Goal: Task Accomplishment & Management: Use online tool/utility

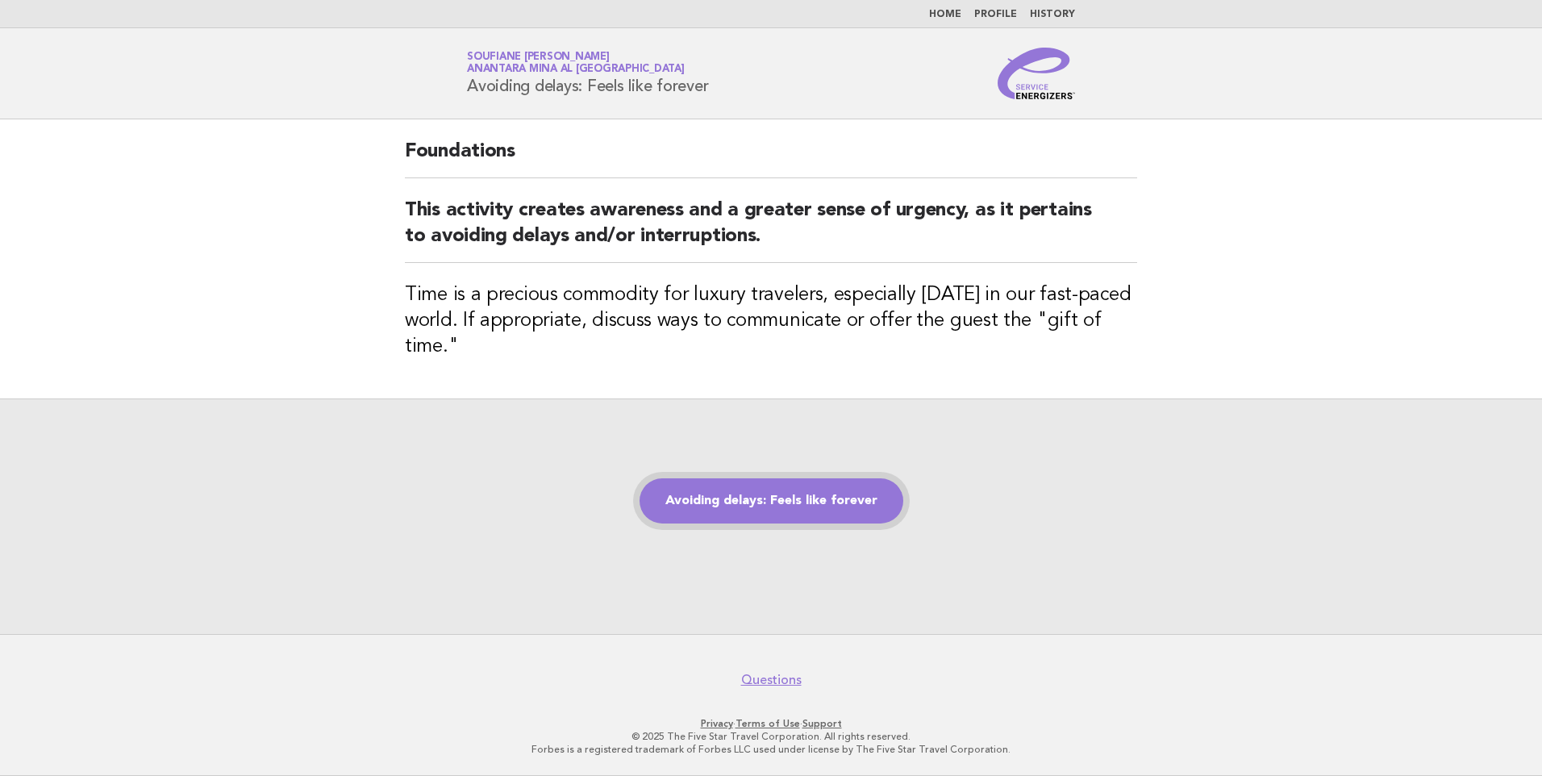
click at [779, 499] on link "Avoiding delays: Feels like forever" at bounding box center [772, 500] width 264 height 45
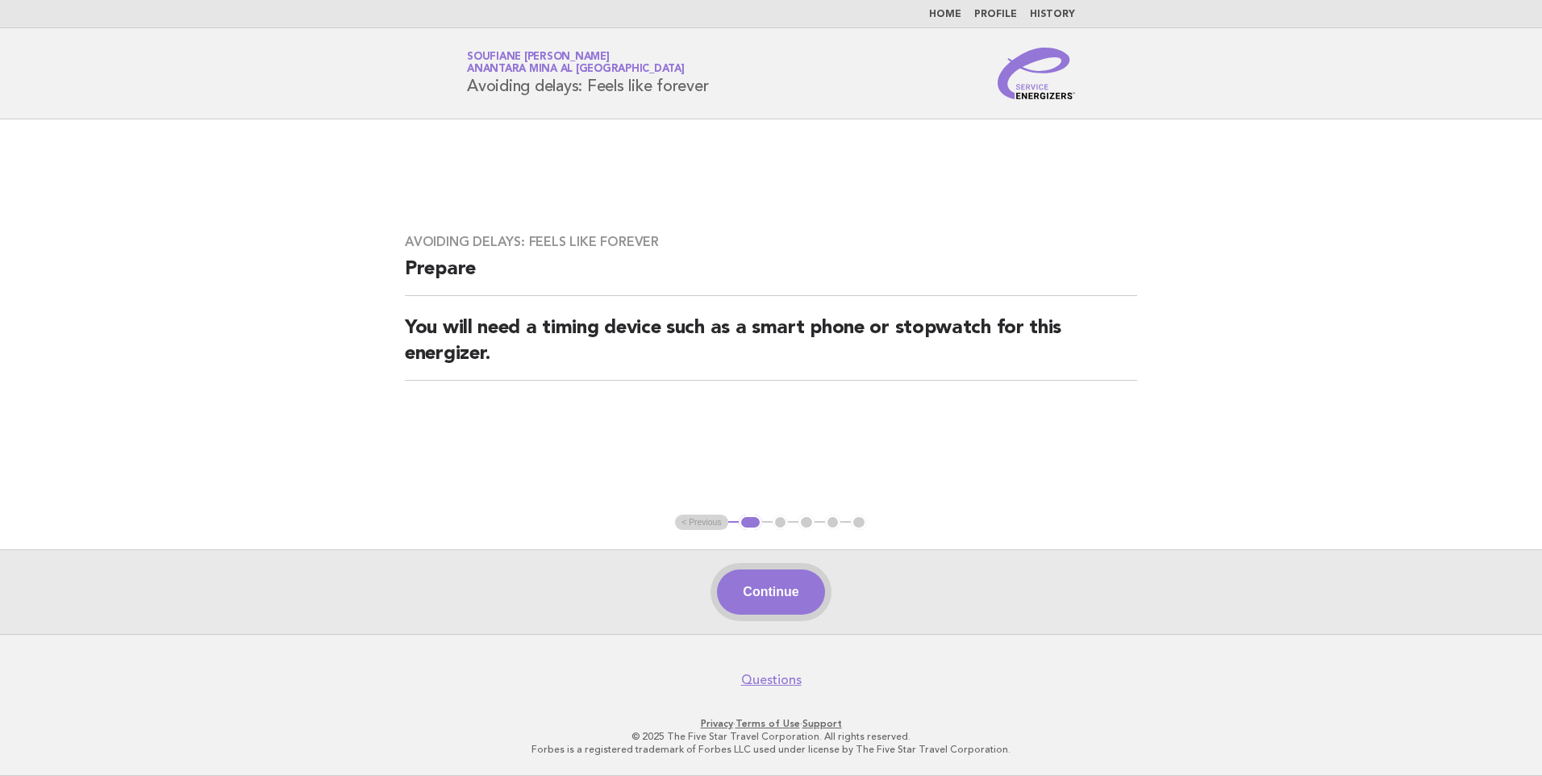
click at [754, 598] on button "Continue" at bounding box center [770, 592] width 107 height 45
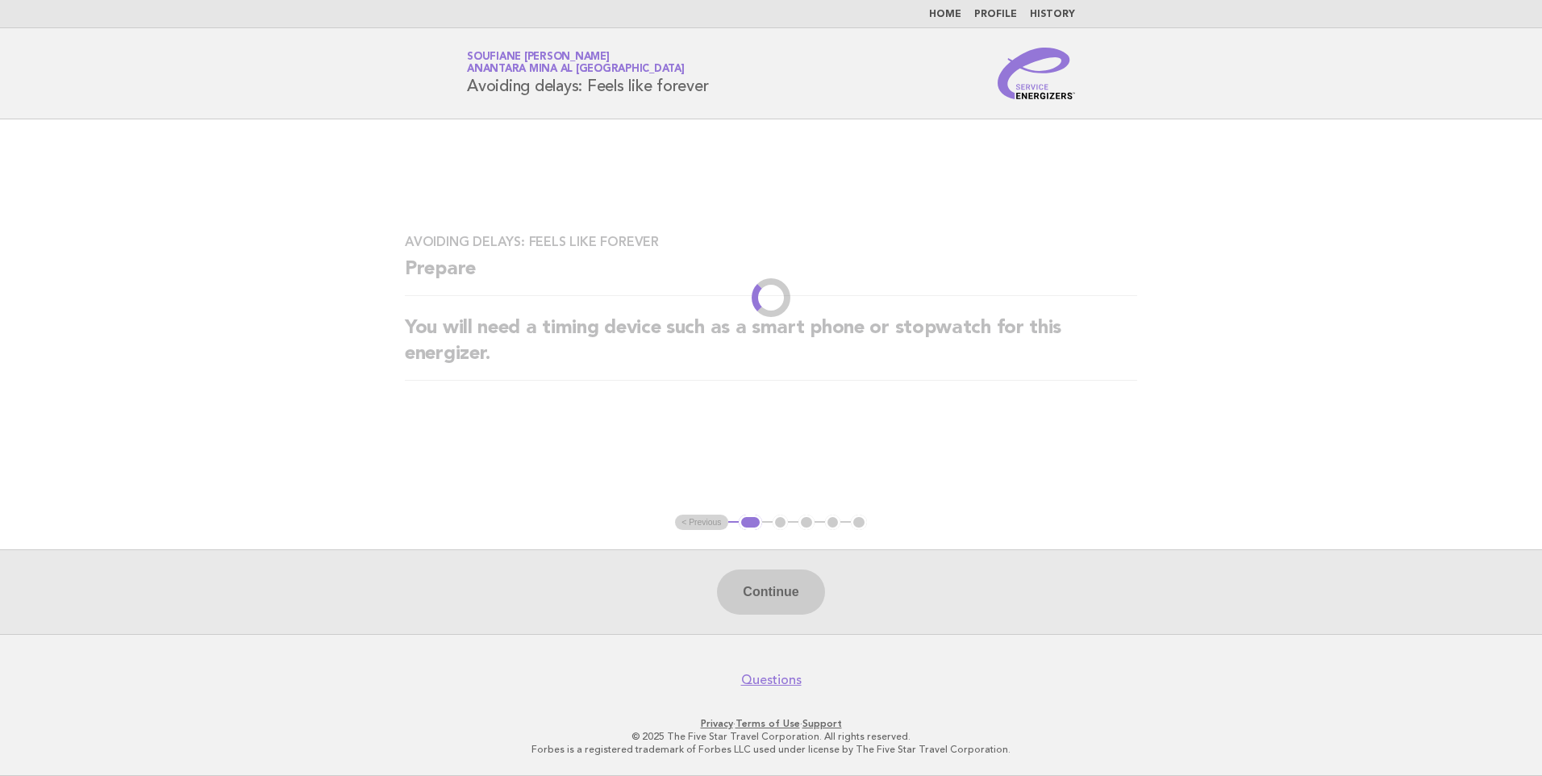
click at [770, 592] on div "Continue" at bounding box center [771, 591] width 1542 height 85
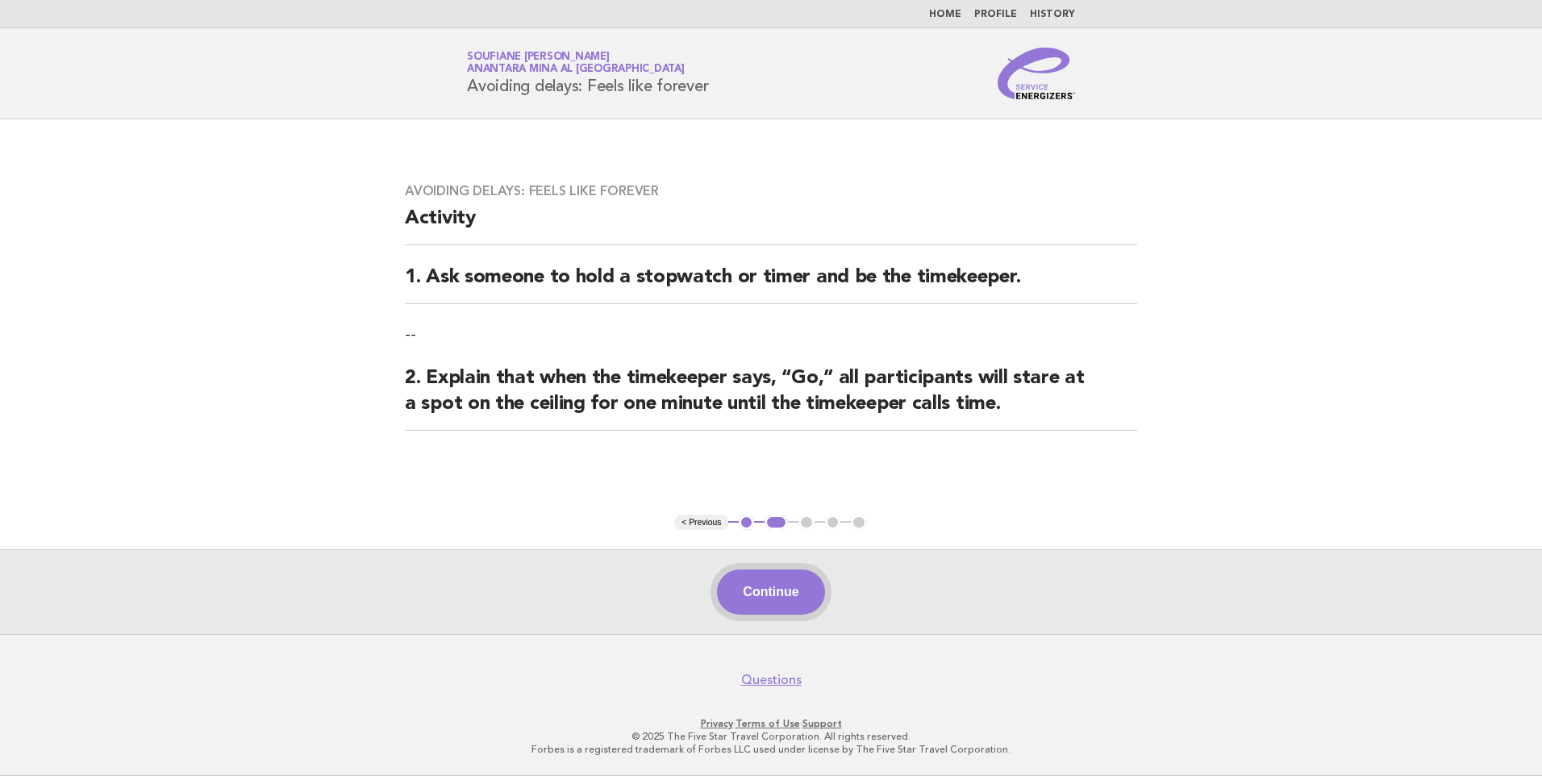
click at [770, 590] on button "Continue" at bounding box center [770, 592] width 107 height 45
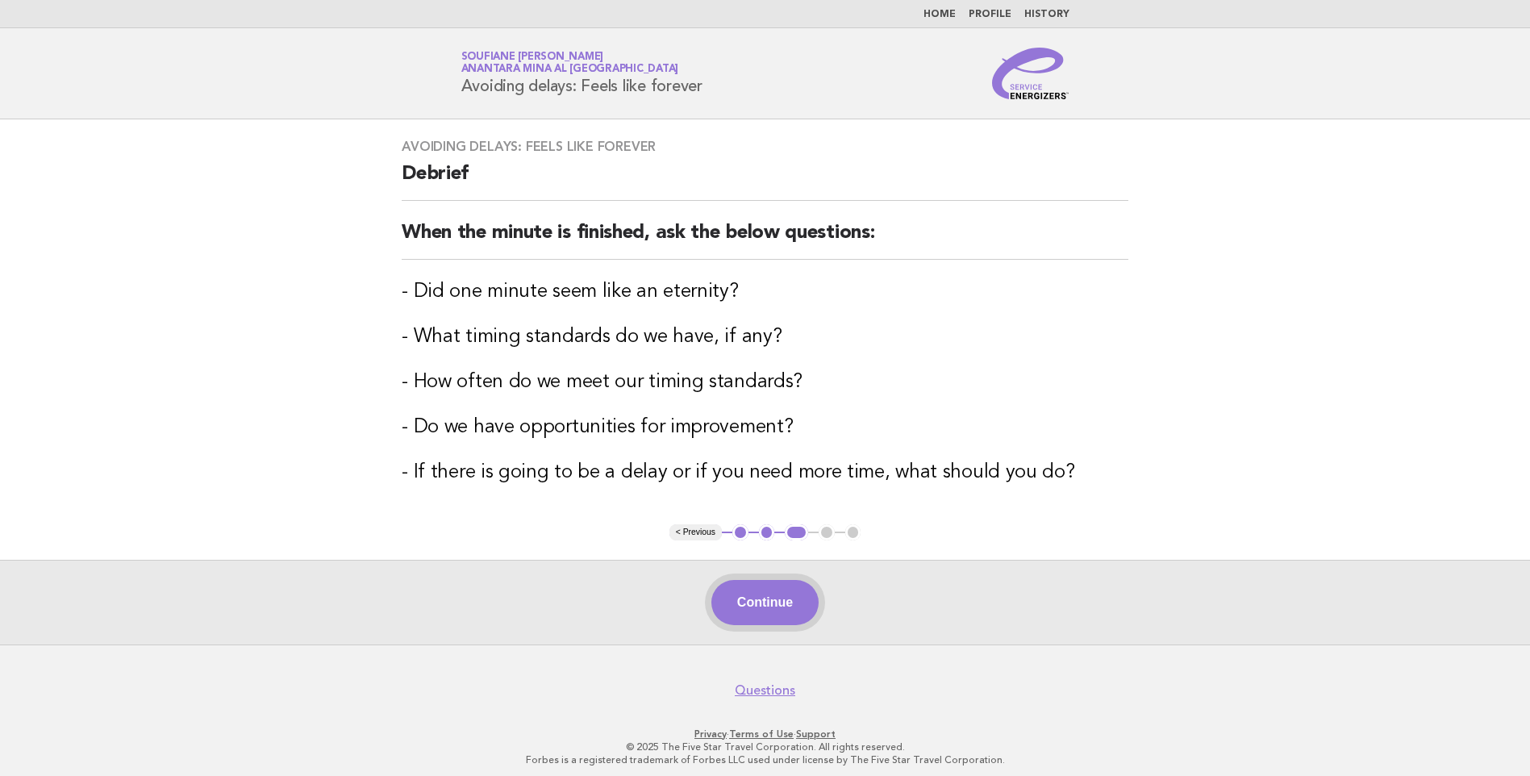
click at [773, 601] on button "Continue" at bounding box center [764, 602] width 107 height 45
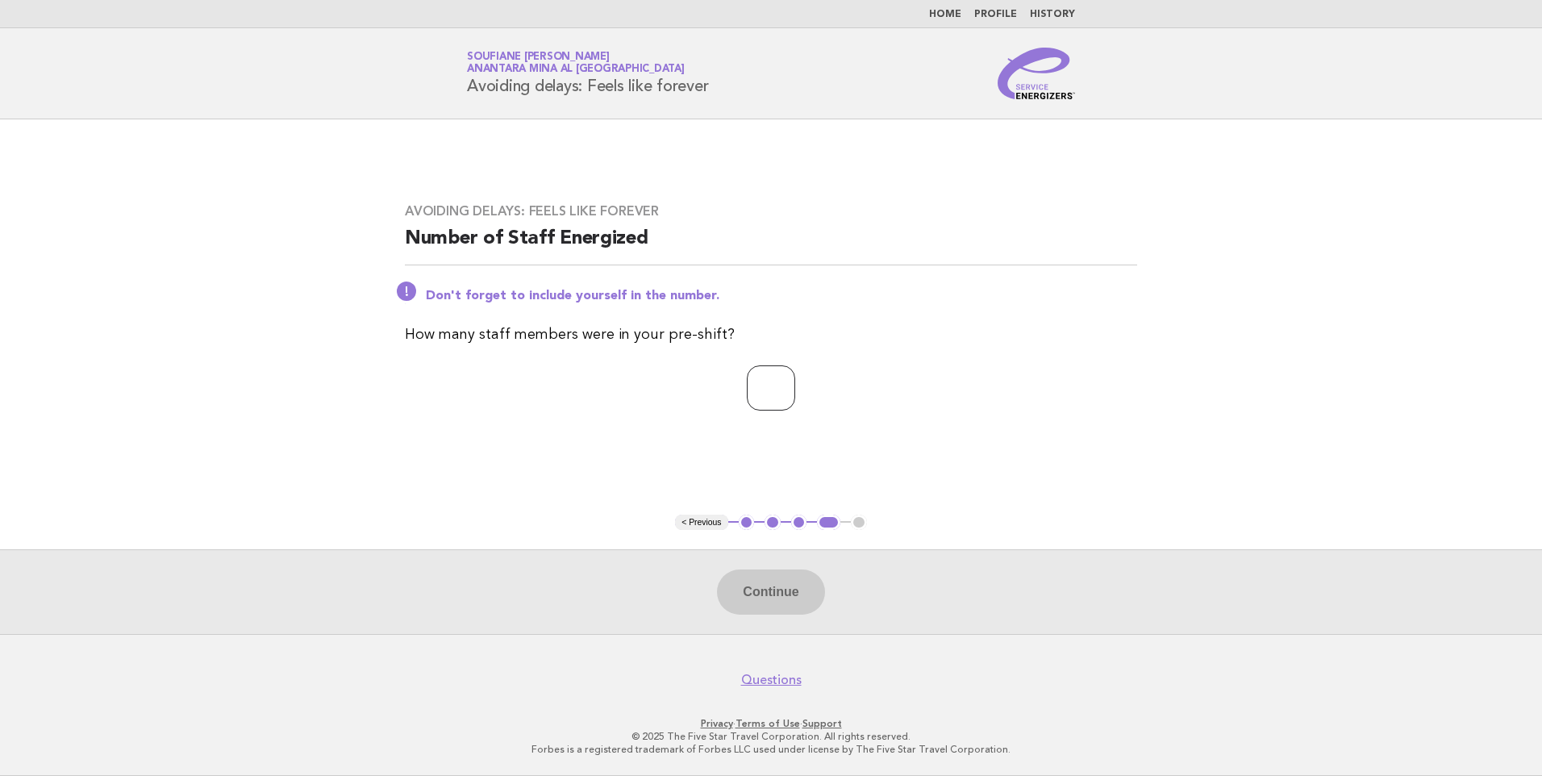
click at [776, 393] on input "number" at bounding box center [771, 387] width 48 height 45
type input "*"
click at [946, 436] on div "Avoiding delays: Feels like forever Number of Staff Energized Don't forget to i…" at bounding box center [771, 316] width 771 height 265
click at [782, 603] on button "Continue" at bounding box center [770, 592] width 107 height 45
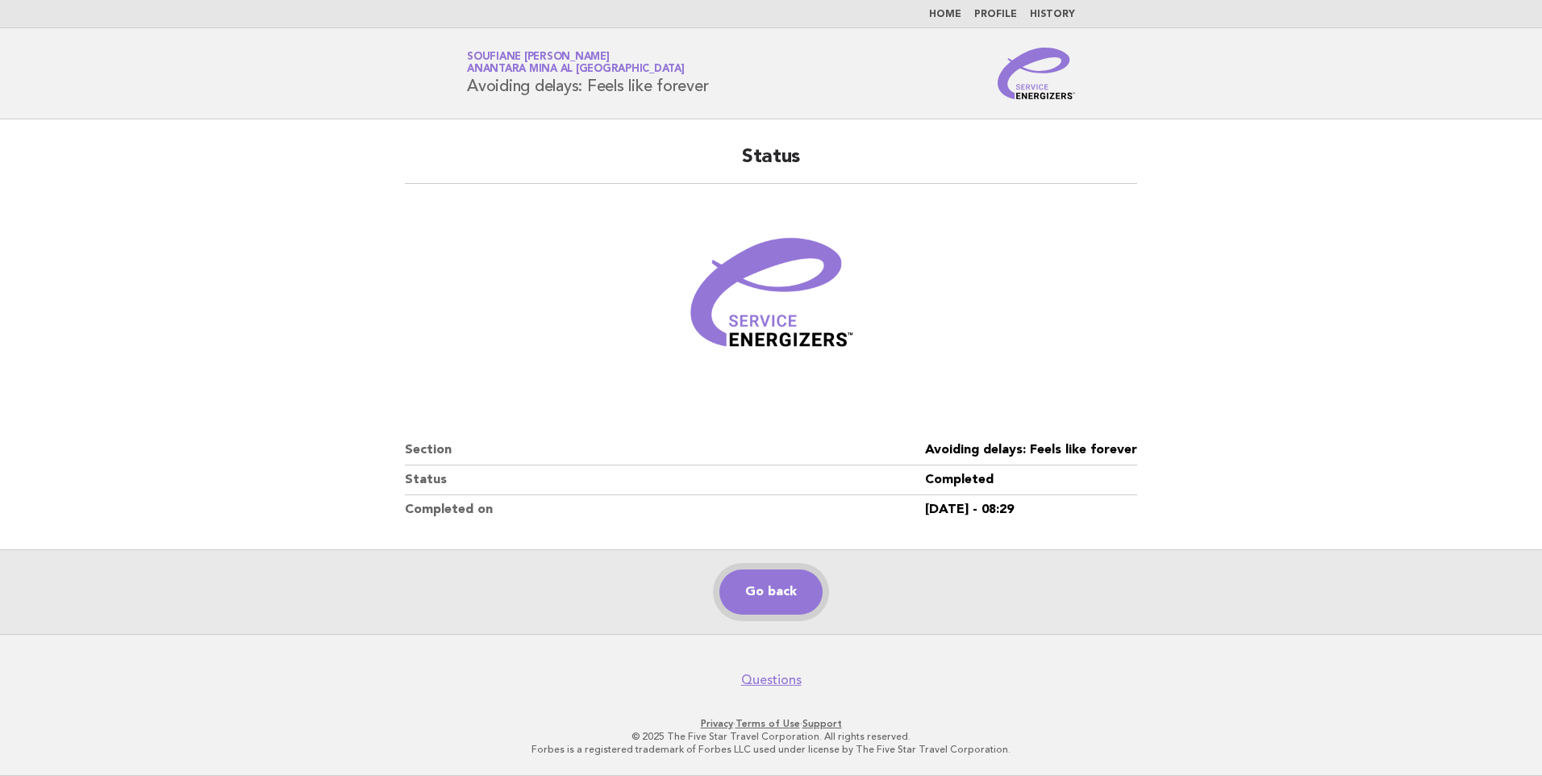
click at [778, 603] on link "Go back" at bounding box center [771, 592] width 103 height 45
drag, startPoint x: 1130, startPoint y: 447, endPoint x: 917, endPoint y: 441, distance: 213.0
click at [917, 441] on div "Status Section Avoiding delays: Feels like forever Status Completed Completed o…" at bounding box center [771, 334] width 771 height 419
copy dl "Avoiding delays: Feels like forever"
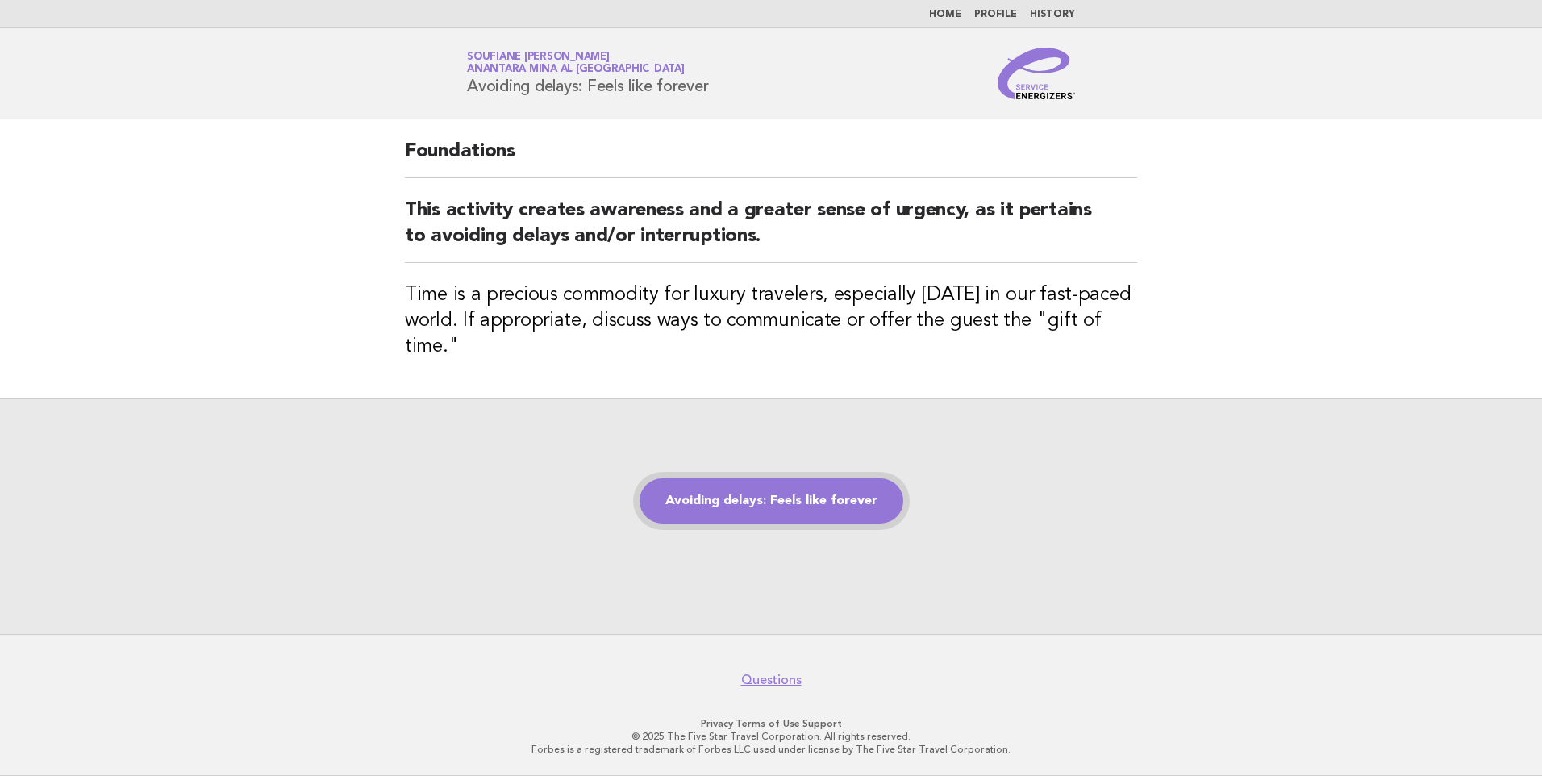
click at [778, 507] on link "Avoiding delays: Feels like forever" at bounding box center [772, 500] width 264 height 45
click at [769, 499] on link "Avoiding delays: Feels like forever" at bounding box center [772, 500] width 264 height 45
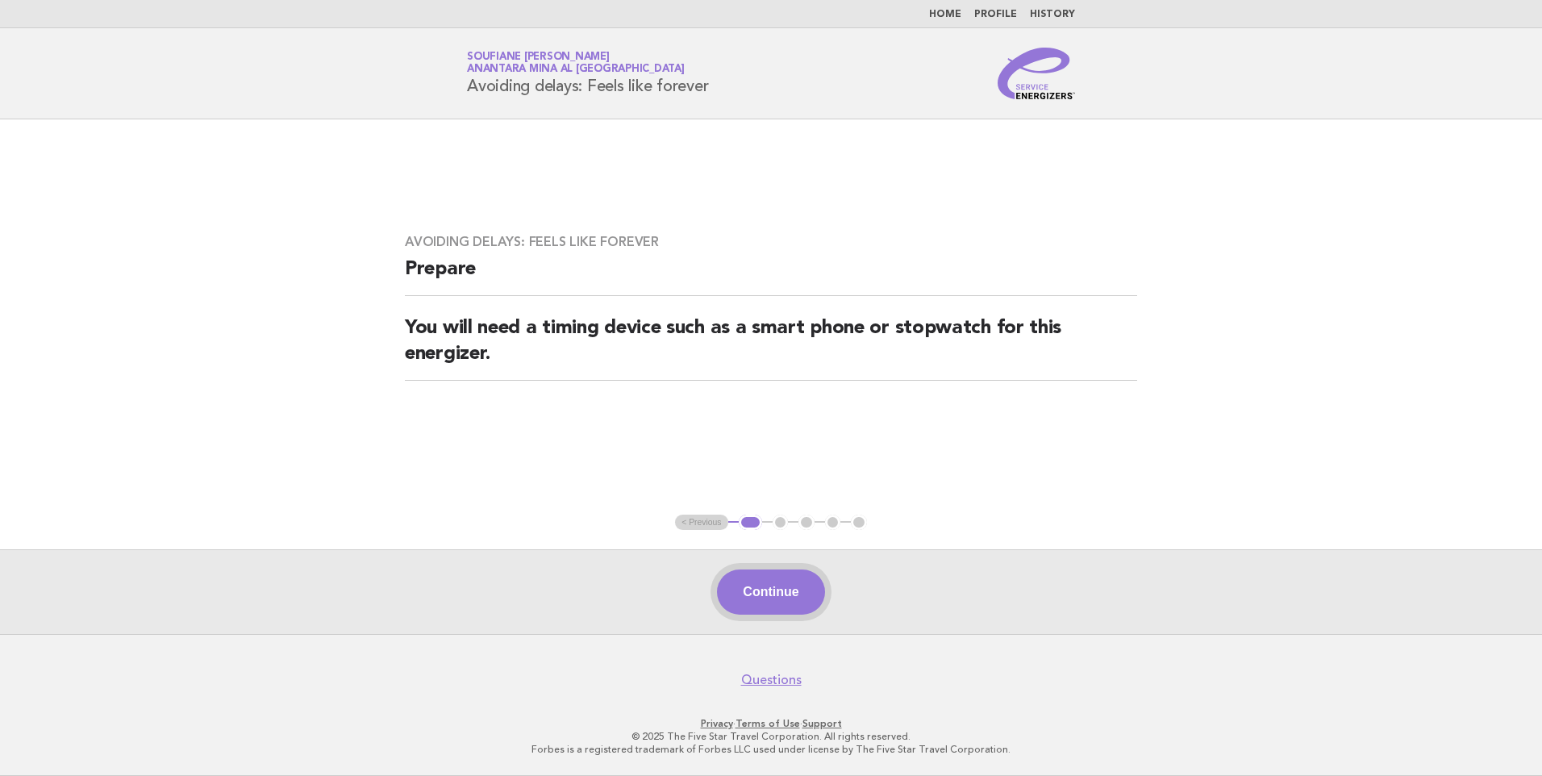
click at [762, 591] on button "Continue" at bounding box center [770, 592] width 107 height 45
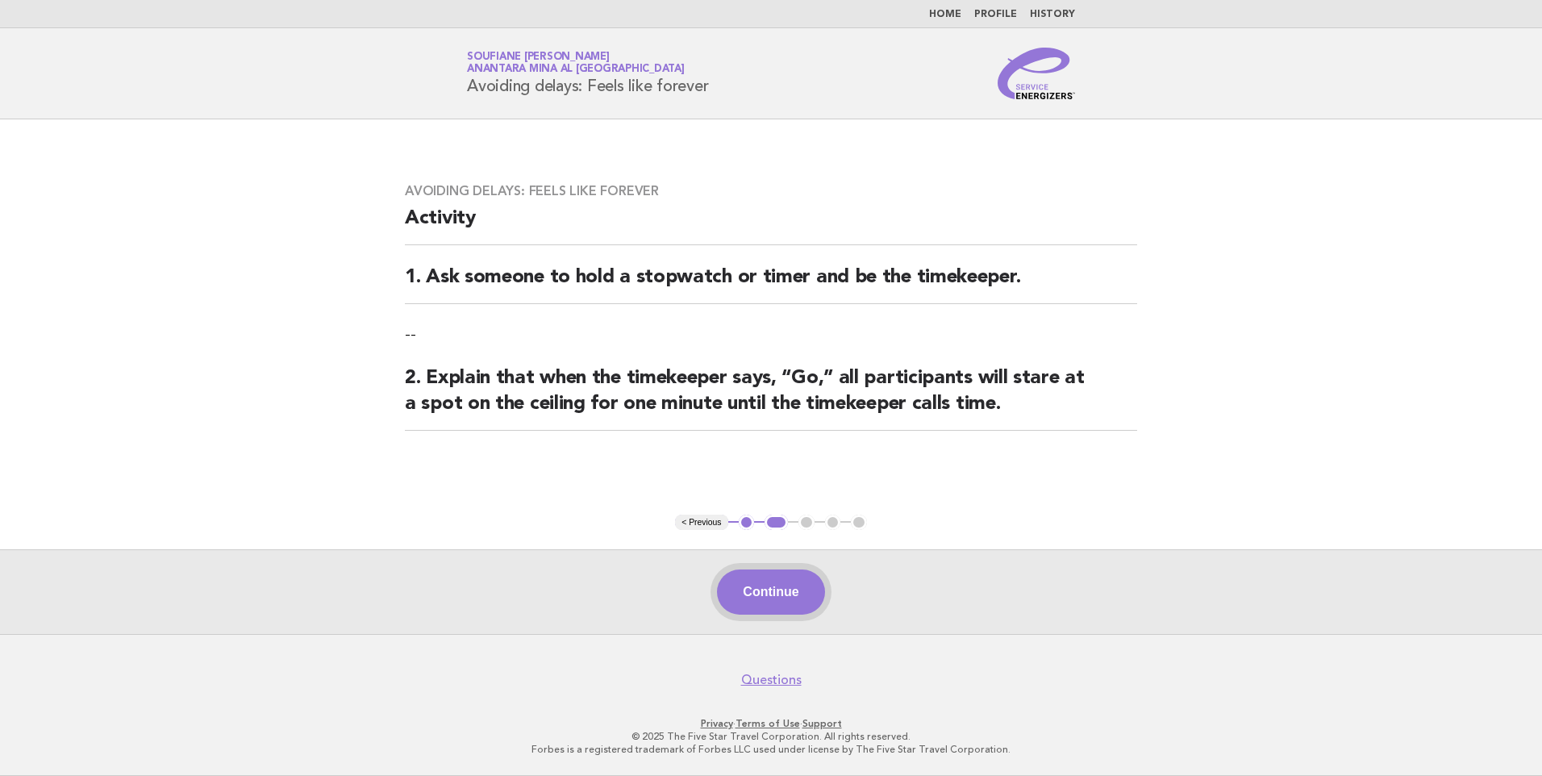
click at [766, 582] on button "Continue" at bounding box center [770, 592] width 107 height 45
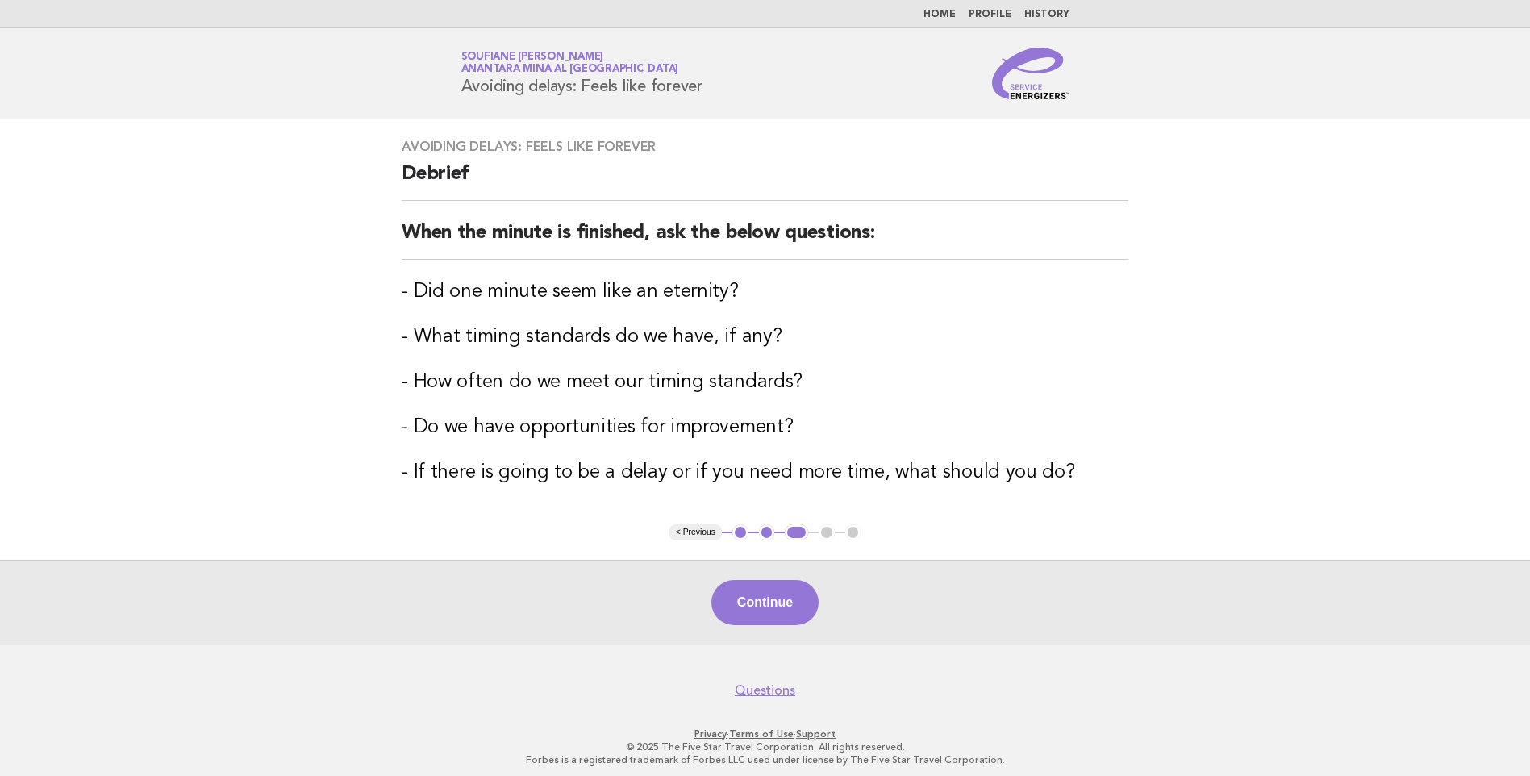
click at [766, 582] on button "Continue" at bounding box center [764, 602] width 107 height 45
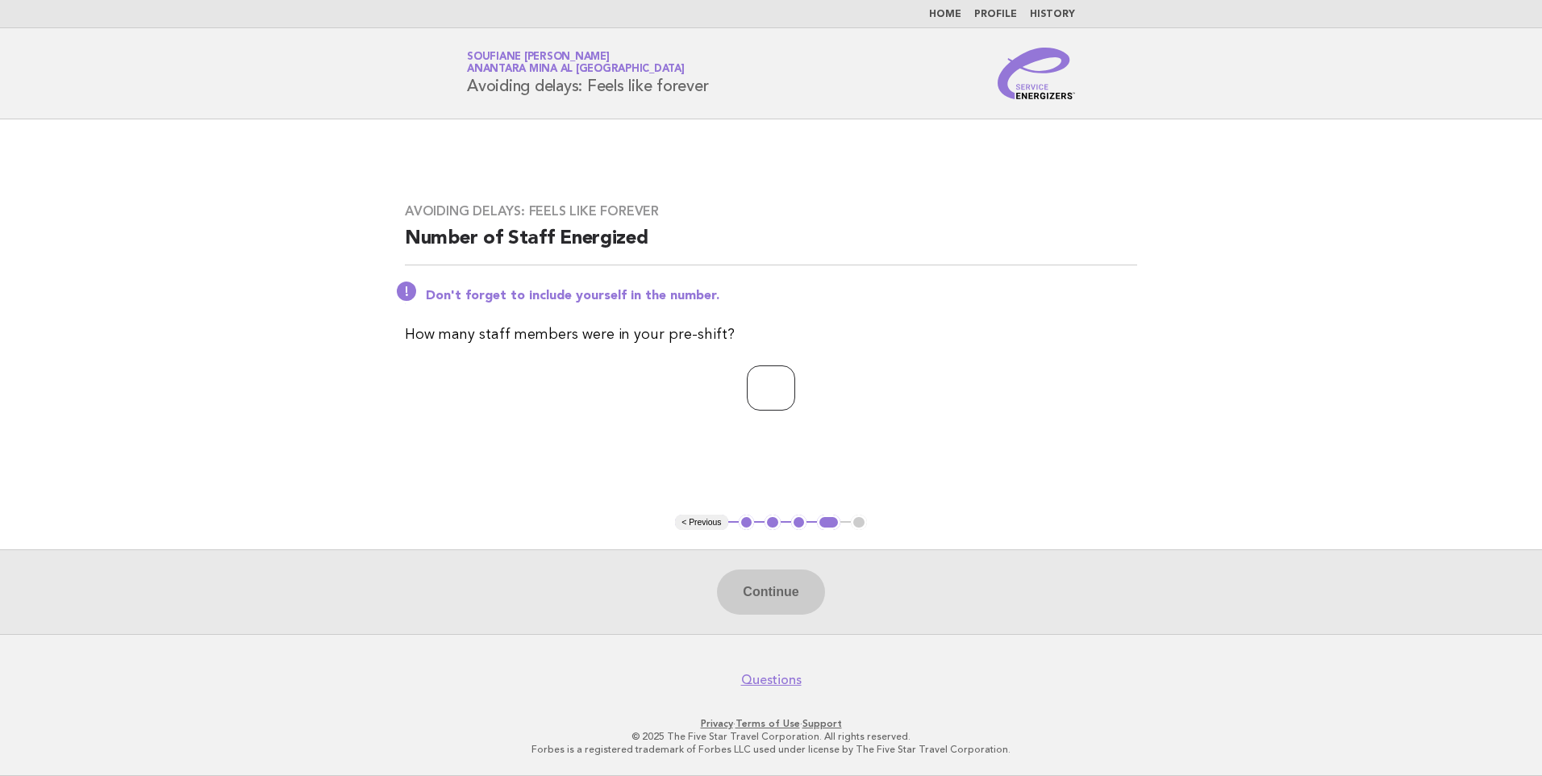
click at [771, 391] on input "number" at bounding box center [771, 387] width 48 height 45
type input "*"
click at [761, 590] on button "Continue" at bounding box center [770, 592] width 107 height 45
